Goal: Information Seeking & Learning: Learn about a topic

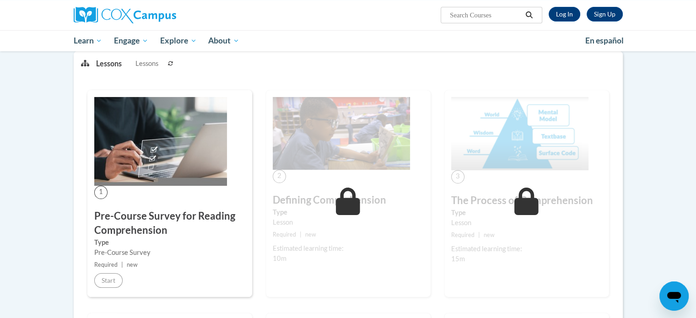
scroll to position [120, 0]
click at [575, 12] on link "Log In" at bounding box center [565, 14] width 32 height 15
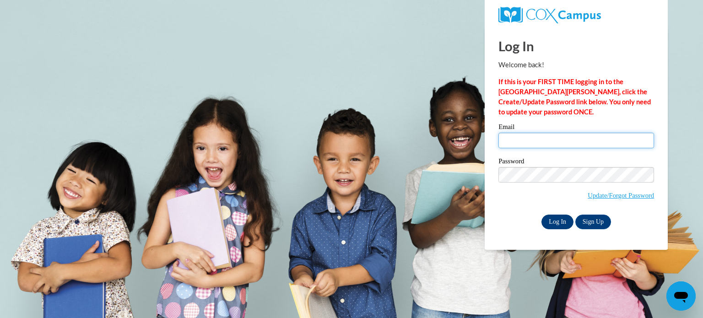
type input "mccallbr@wauwatosa.k12.wi.us"
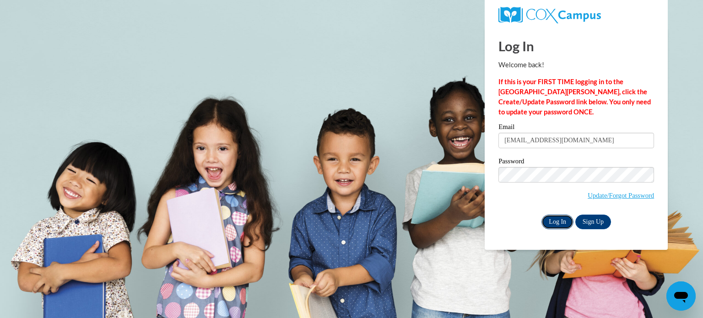
click at [558, 225] on input "Log In" at bounding box center [557, 222] width 32 height 15
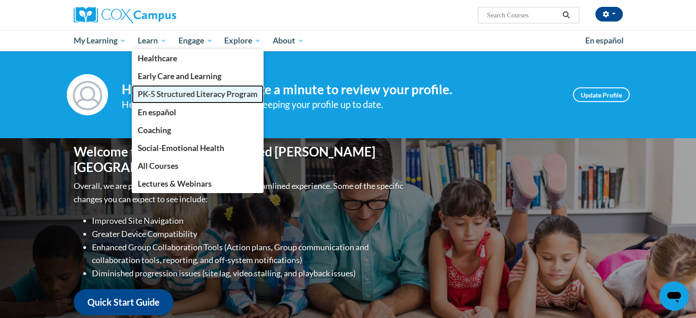
click at [167, 86] on link "PK-5 Structured Literacy Program" at bounding box center [198, 94] width 132 height 18
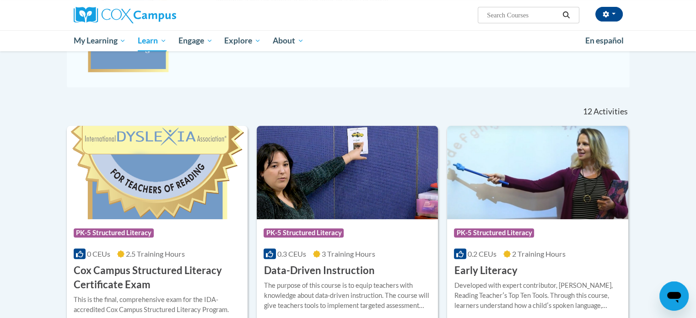
scroll to position [227, 0]
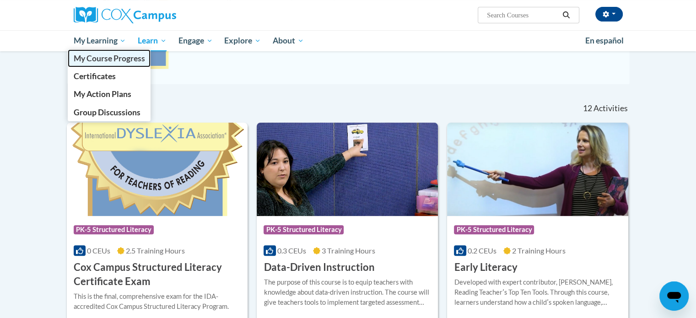
click at [112, 62] on span "My Course Progress" at bounding box center [108, 59] width 71 height 10
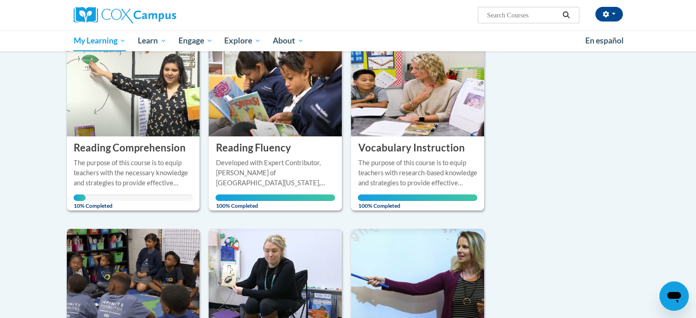
scroll to position [124, 0]
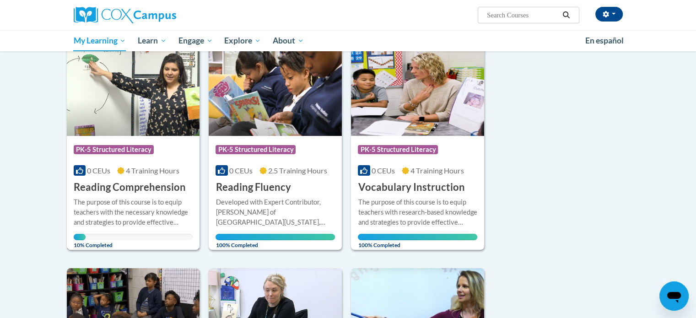
click at [143, 137] on div "Course Category: PK-5 Structured Literacy 0 CEUs 4 Training Hours COURSE Readin…" at bounding box center [133, 165] width 133 height 59
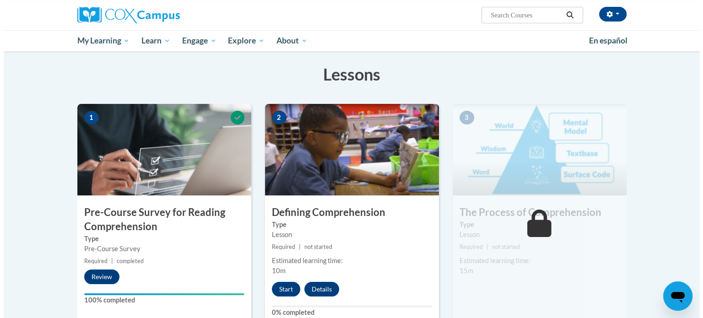
scroll to position [135, 0]
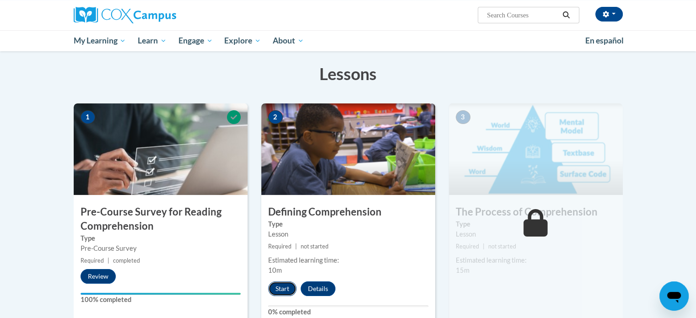
click at [284, 294] on button "Start" at bounding box center [282, 288] width 28 height 15
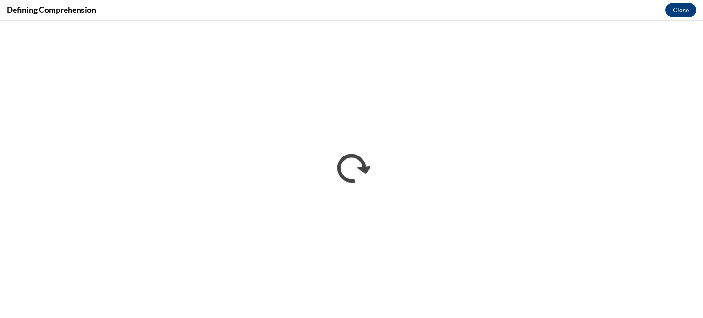
scroll to position [0, 0]
